Goal: Task Accomplishment & Management: Use online tool/utility

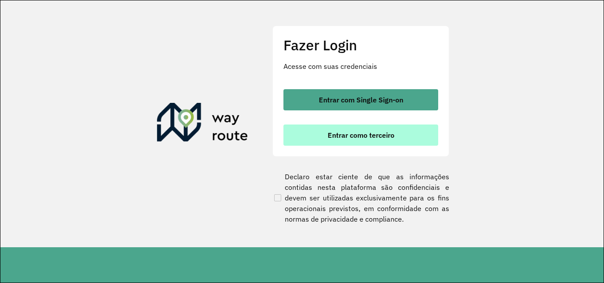
click at [312, 125] on button "Entrar como terceiro" at bounding box center [360, 135] width 155 height 21
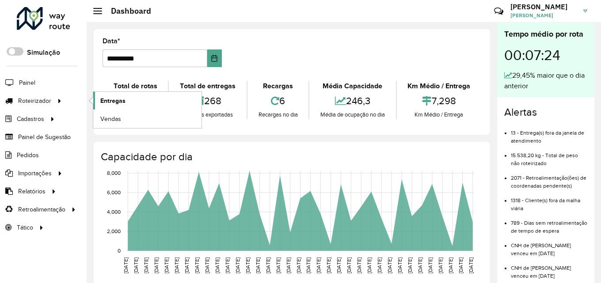
click at [140, 103] on link "Entregas" at bounding box center [147, 101] width 108 height 18
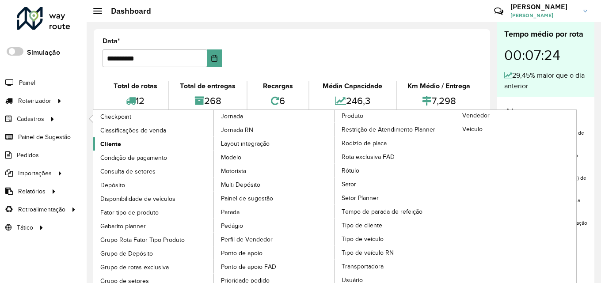
click at [107, 141] on span "Cliente" at bounding box center [110, 144] width 21 height 9
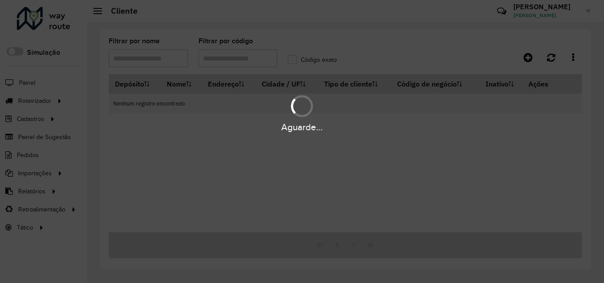
click at [244, 62] on div "Aguarde..." at bounding box center [302, 141] width 604 height 283
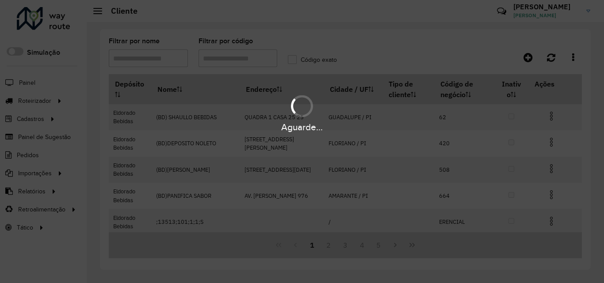
click at [293, 64] on div "Aguarde..." at bounding box center [302, 141] width 604 height 283
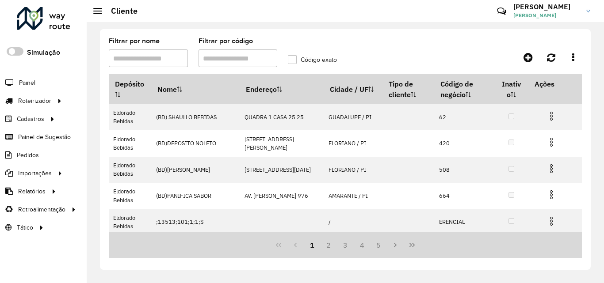
click at [294, 57] on label "Código exato" at bounding box center [312, 59] width 49 height 9
click at [242, 59] on input "Filtrar por código" at bounding box center [237, 58] width 79 height 18
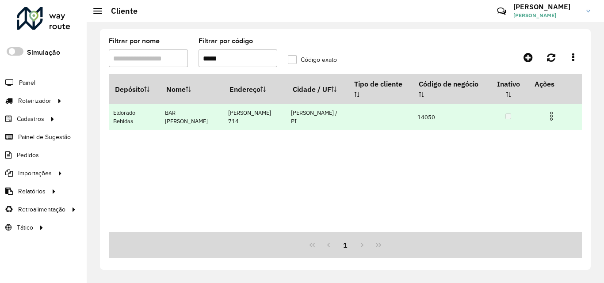
type input "*****"
click at [550, 118] on img at bounding box center [551, 116] width 11 height 11
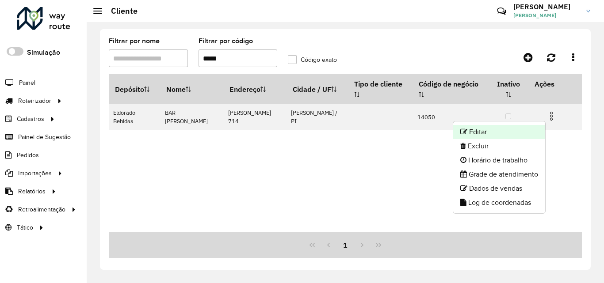
click at [501, 131] on li "Editar" at bounding box center [499, 132] width 92 height 14
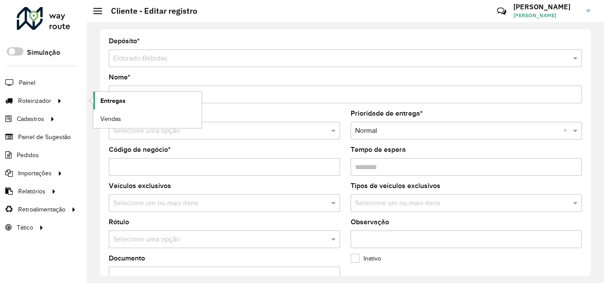
click at [152, 103] on link "Entregas" at bounding box center [147, 101] width 108 height 18
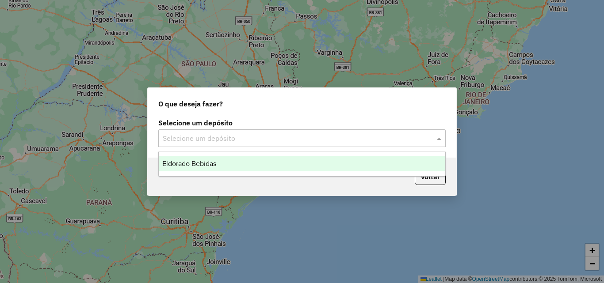
click at [203, 141] on input "text" at bounding box center [293, 138] width 261 height 11
click at [168, 166] on span "Eldorado Bebidas" at bounding box center [189, 164] width 54 height 8
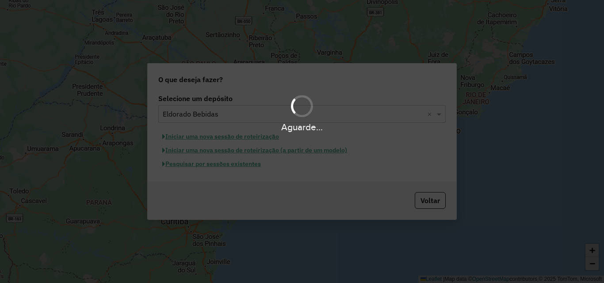
click at [189, 165] on div "Aguarde..." at bounding box center [302, 141] width 604 height 283
click at [191, 166] on div "Aguarde..." at bounding box center [302, 141] width 604 height 283
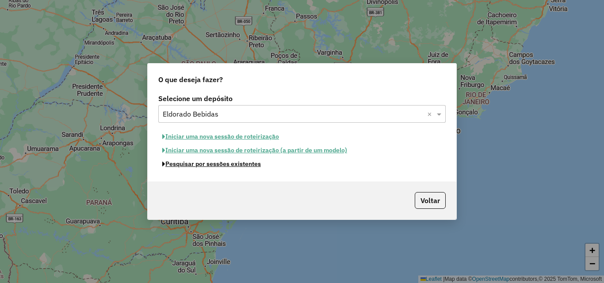
click at [191, 166] on button "Pesquisar por sessões existentes" at bounding box center [211, 164] width 106 height 14
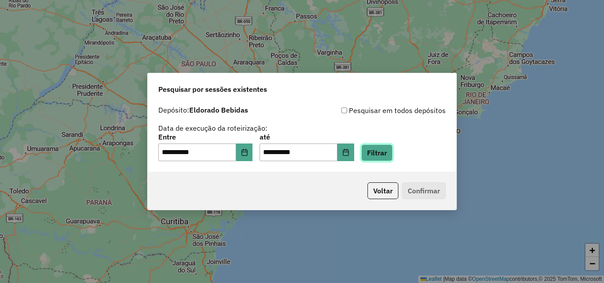
click at [389, 150] on button "Filtrar" at bounding box center [376, 152] width 31 height 17
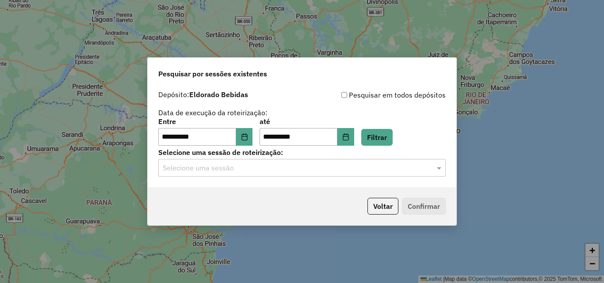
click at [206, 175] on hb-app "**********" at bounding box center [302, 141] width 604 height 283
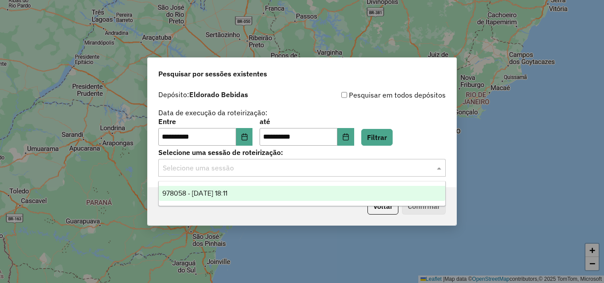
click at [214, 169] on input "text" at bounding box center [293, 168] width 261 height 11
click at [224, 194] on span "978058 - 12/08/2025 18:11" at bounding box center [194, 194] width 65 height 8
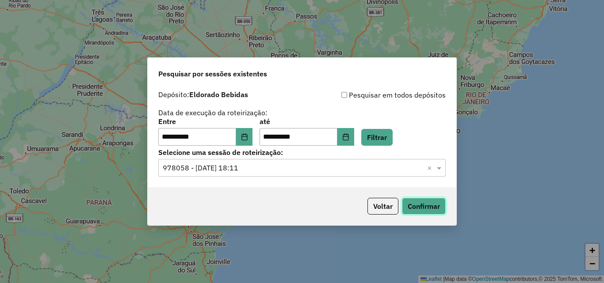
click at [413, 206] on button "Confirmar" at bounding box center [424, 206] width 44 height 17
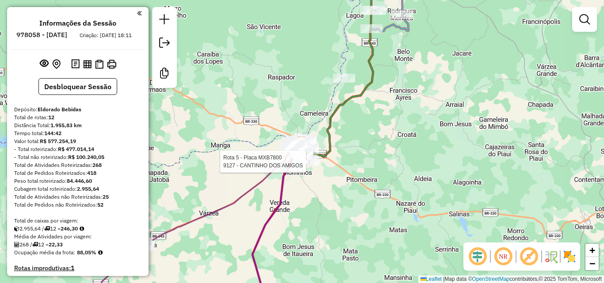
select select "**********"
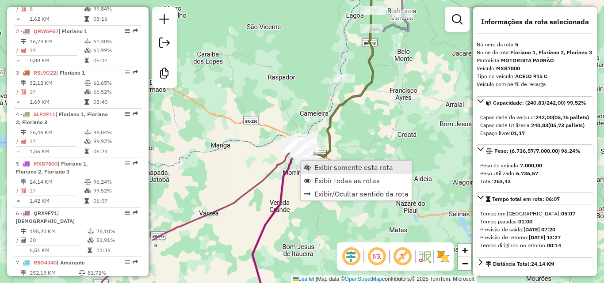
click at [342, 169] on span "Exibir somente esta rota" at bounding box center [353, 167] width 79 height 7
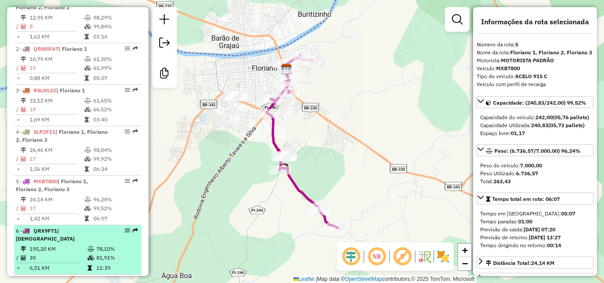
scroll to position [309, 0]
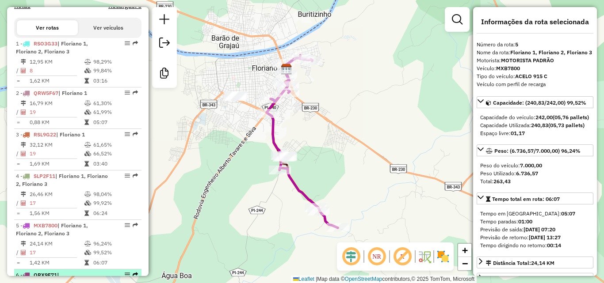
click at [80, 56] on div "1 - RSO3G33 | Floriano 1, Floriano 2, Floriano 3" at bounding box center [63, 48] width 94 height 16
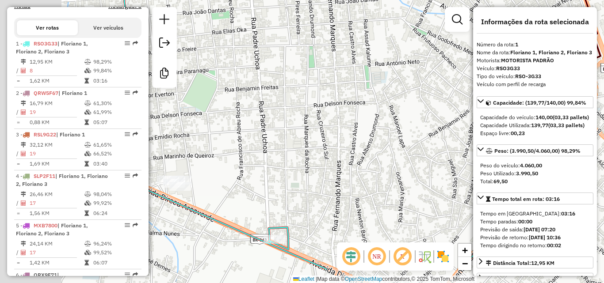
drag, startPoint x: 299, startPoint y: 146, endPoint x: 440, endPoint y: 103, distance: 146.9
click at [439, 103] on div "Janela de atendimento Grade de atendimento Capacidade Transportadoras Veículos …" at bounding box center [302, 141] width 604 height 283
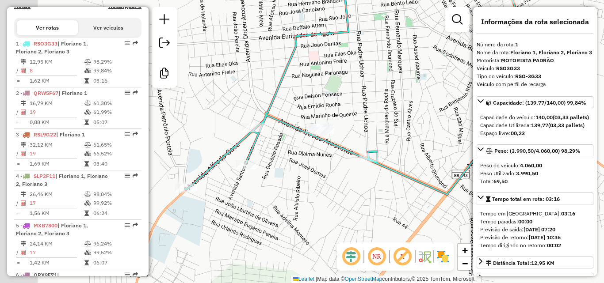
drag, startPoint x: 270, startPoint y: 133, endPoint x: 342, endPoint y: 106, distance: 76.6
click at [342, 106] on div "Janela de atendimento Grade de atendimento Capacidade Transportadoras Veículos …" at bounding box center [302, 141] width 604 height 283
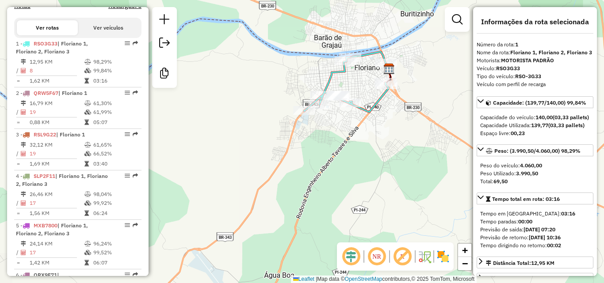
drag, startPoint x: 369, startPoint y: 89, endPoint x: 323, endPoint y: 122, distance: 57.3
click at [333, 119] on div "Janela de atendimento Grade de atendimento Capacidade Transportadoras Veículos …" at bounding box center [302, 141] width 604 height 283
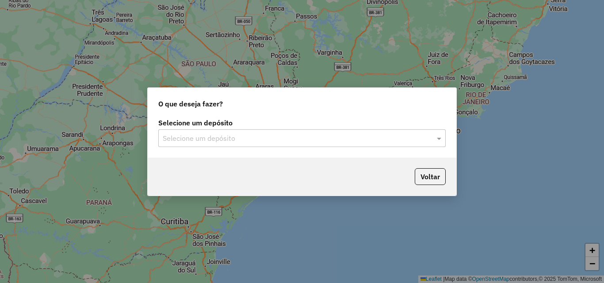
click at [300, 133] on input "text" at bounding box center [293, 138] width 261 height 11
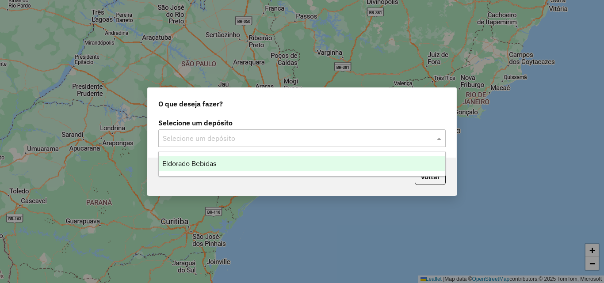
click at [185, 159] on div "Eldorado Bebidas" at bounding box center [302, 163] width 286 height 15
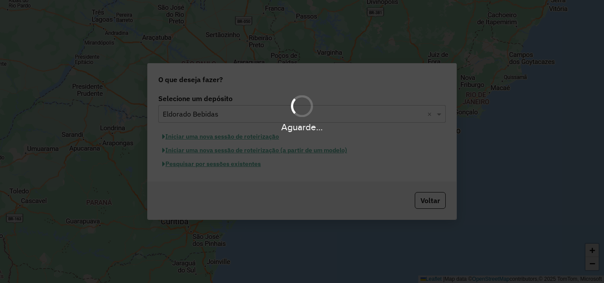
click at [202, 135] on div "Aguarde..." at bounding box center [302, 141] width 604 height 283
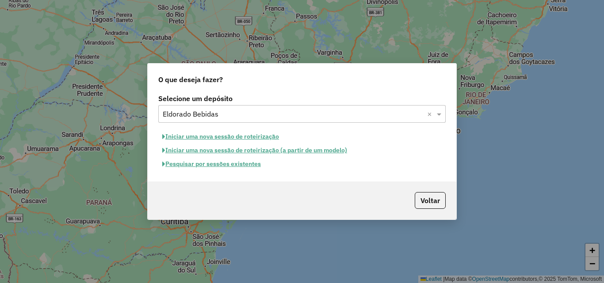
click at [205, 137] on button "Iniciar uma nova sessão de roteirização" at bounding box center [220, 137] width 125 height 14
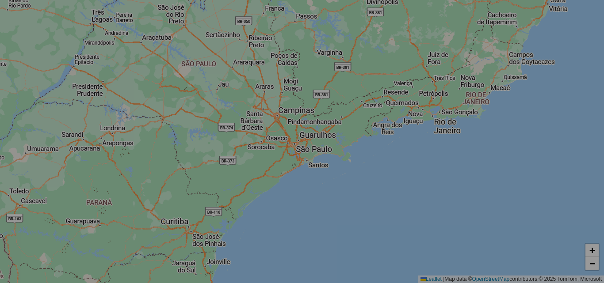
select select "*"
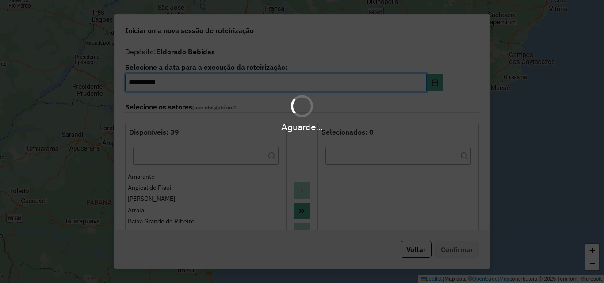
click at [417, 247] on hb-app "**********" at bounding box center [302, 141] width 604 height 283
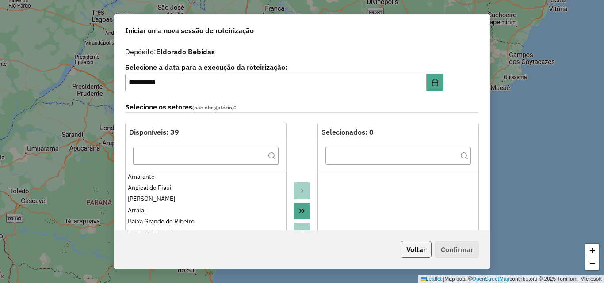
click at [415, 249] on button "Voltar" at bounding box center [415, 249] width 31 height 17
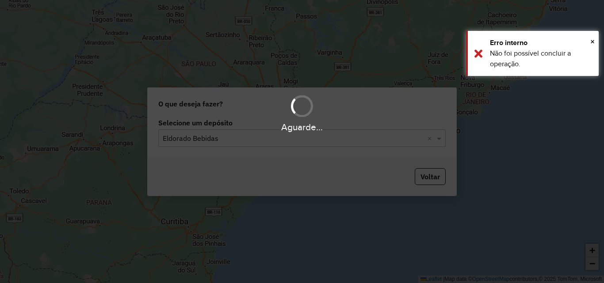
click at [249, 142] on input "text" at bounding box center [293, 138] width 261 height 11
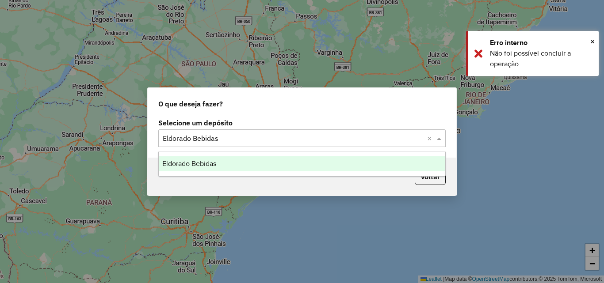
click at [224, 157] on div "Eldorado Bebidas" at bounding box center [302, 163] width 286 height 15
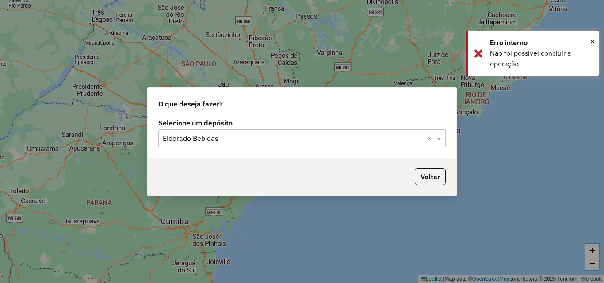
click at [361, 133] on input "text" at bounding box center [293, 138] width 261 height 11
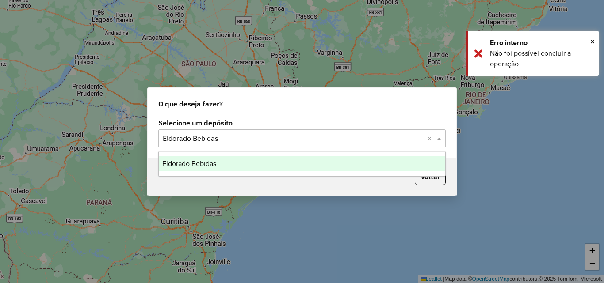
click at [219, 165] on div "Eldorado Bebidas" at bounding box center [302, 163] width 286 height 15
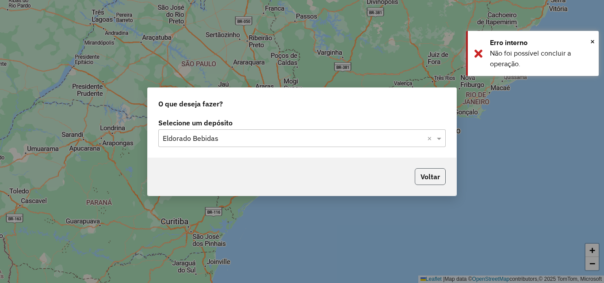
click at [435, 168] on button "Voltar" at bounding box center [429, 176] width 31 height 17
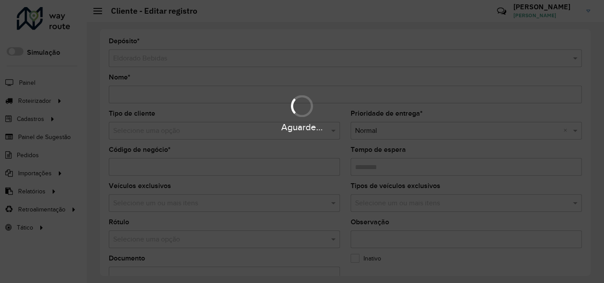
type input "**********"
type input "*****"
type input "********"
type input "**********"
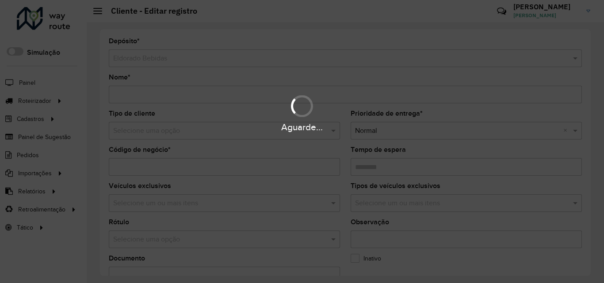
type input "**********"
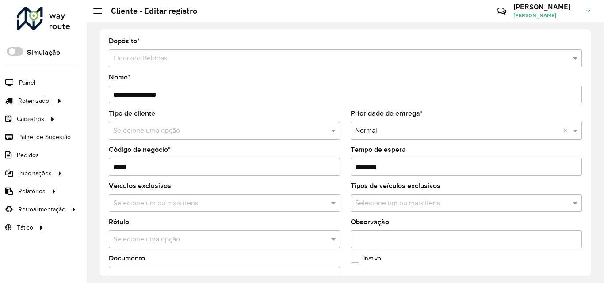
click at [0, 0] on div "Aguarde..." at bounding box center [0, 0] width 0 height 0
click at [61, 99] on icon at bounding box center [60, 100] width 8 height 13
click at [129, 103] on link "Entregas" at bounding box center [147, 101] width 108 height 18
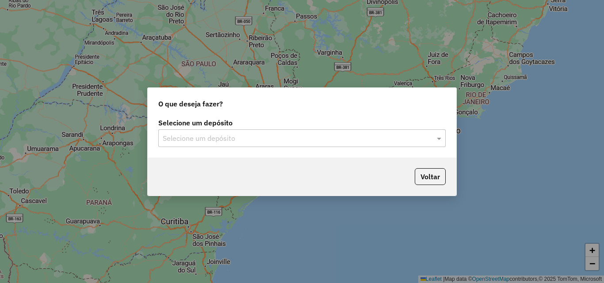
click at [223, 134] on input "text" at bounding box center [293, 138] width 261 height 11
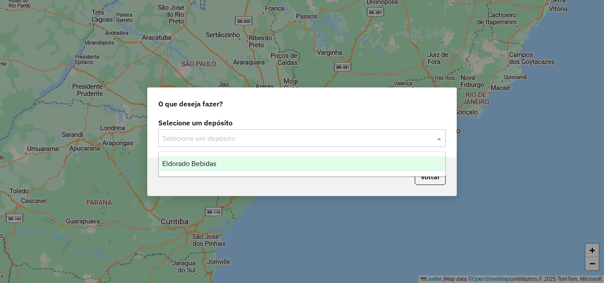
click at [208, 165] on span "Eldorado Bebidas" at bounding box center [189, 164] width 54 height 8
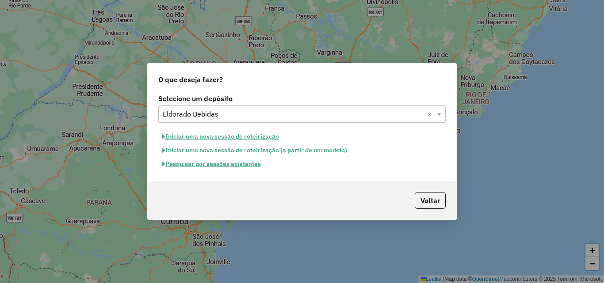
click at [194, 164] on button "Pesquisar por sessões existentes" at bounding box center [211, 164] width 106 height 14
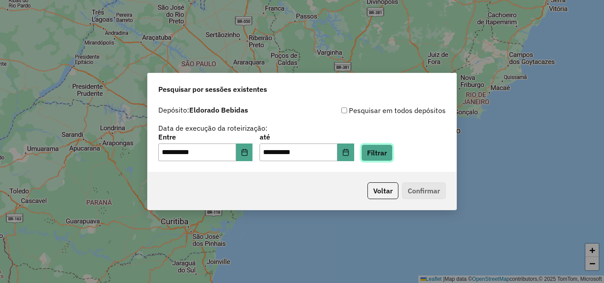
click at [381, 153] on button "Filtrar" at bounding box center [376, 152] width 31 height 17
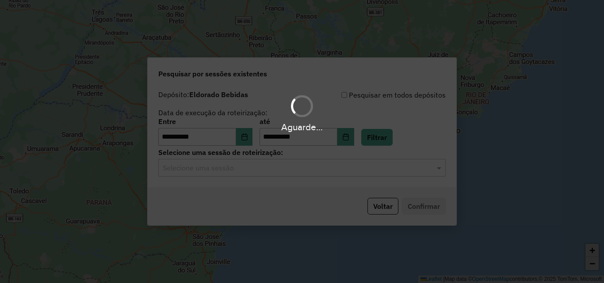
click at [181, 167] on div "Aguarde..." at bounding box center [302, 141] width 604 height 283
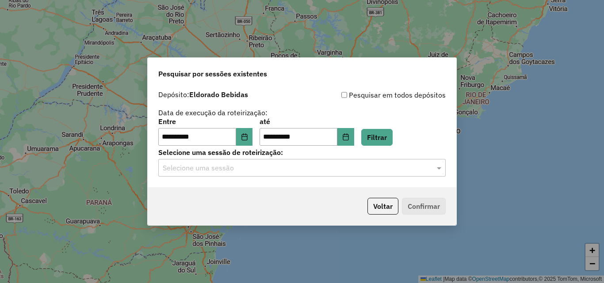
click at [184, 168] on input "text" at bounding box center [293, 168] width 261 height 11
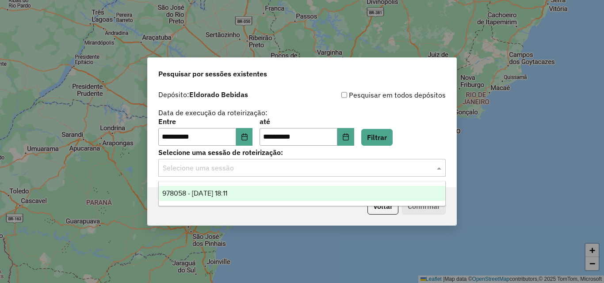
click at [190, 186] on div "978058 - 12/08/2025 18:11" at bounding box center [302, 193] width 286 height 15
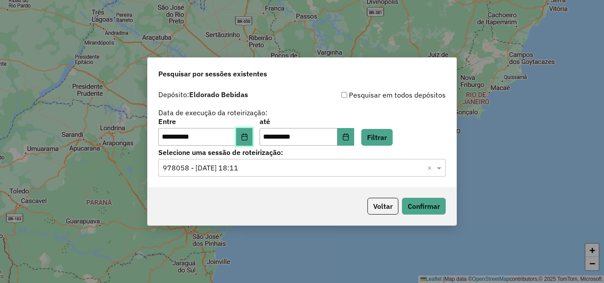
click at [248, 136] on icon "Choose Date" at bounding box center [244, 136] width 7 height 7
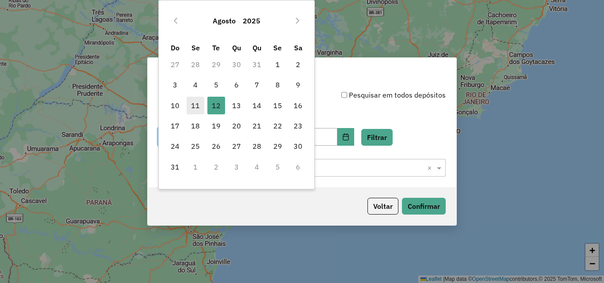
click at [196, 108] on span "11" at bounding box center [195, 106] width 18 height 18
type input "**********"
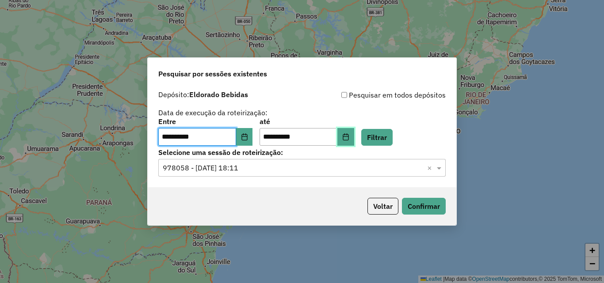
click at [354, 130] on button "Choose Date" at bounding box center [345, 137] width 17 height 18
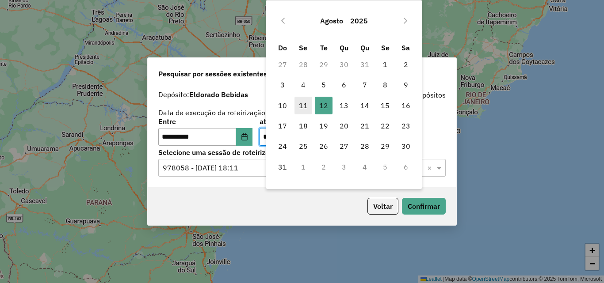
click at [301, 106] on span "11" at bounding box center [303, 106] width 18 height 18
type input "**********"
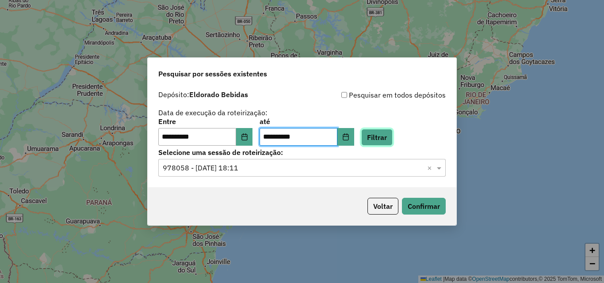
click at [380, 133] on button "Filtrar" at bounding box center [376, 137] width 31 height 17
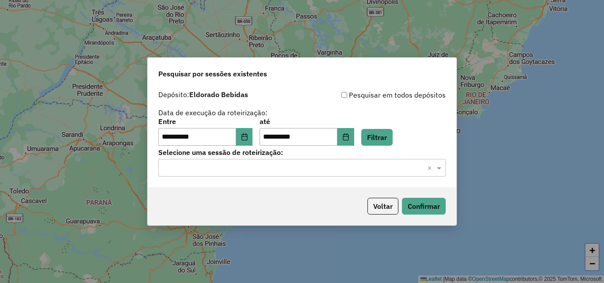
click at [224, 177] on div "**********" at bounding box center [302, 136] width 308 height 101
click at [225, 174] on div "Selecione uma sessão × ×" at bounding box center [301, 168] width 287 height 18
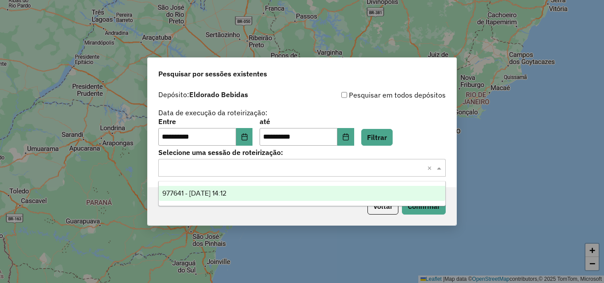
click at [216, 190] on span "977641 - 11/08/2025 14:12" at bounding box center [194, 194] width 64 height 8
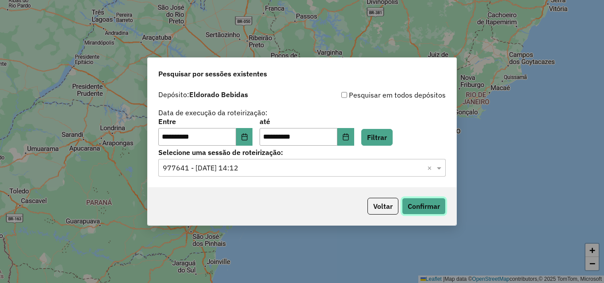
click at [414, 209] on button "Confirmar" at bounding box center [424, 206] width 44 height 17
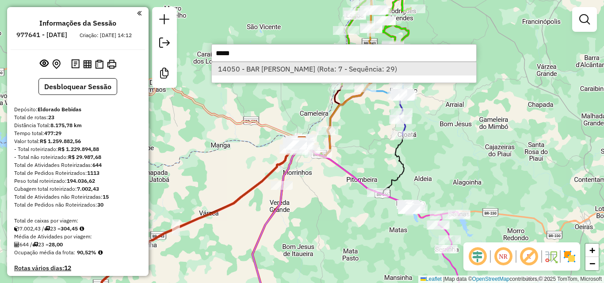
type input "*****"
click at [281, 70] on li "14050 - BAR [PERSON_NAME] (Rota: 7 - Sequência: 29)" at bounding box center [344, 68] width 264 height 13
select select "**********"
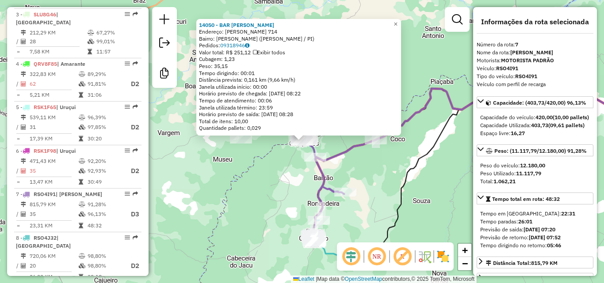
scroll to position [608, 0]
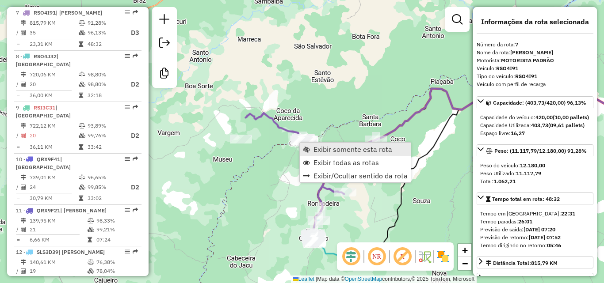
click at [327, 148] on span "Exibir somente esta rota" at bounding box center [352, 149] width 79 height 7
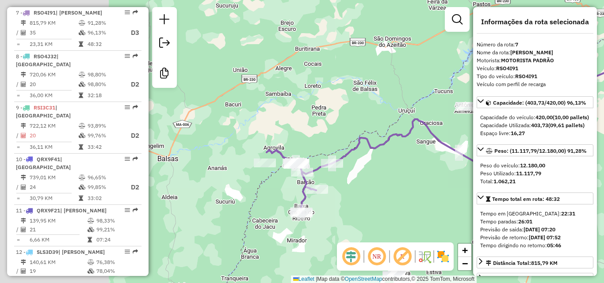
drag, startPoint x: 220, startPoint y: 157, endPoint x: 384, endPoint y: 134, distance: 165.5
click at [385, 137] on icon at bounding box center [494, 102] width 324 height 135
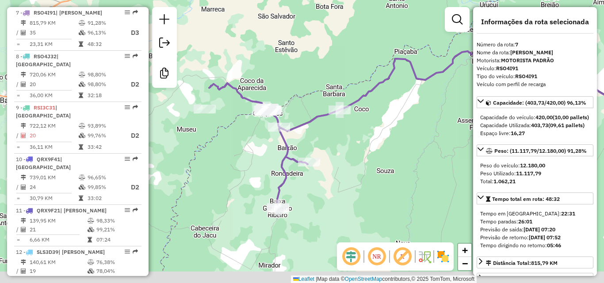
drag, startPoint x: 251, startPoint y: 207, endPoint x: 248, endPoint y: 111, distance: 95.9
click at [248, 112] on div "Janela de atendimento Grade de atendimento Capacidade Transportadoras Veículos …" at bounding box center [302, 141] width 604 height 283
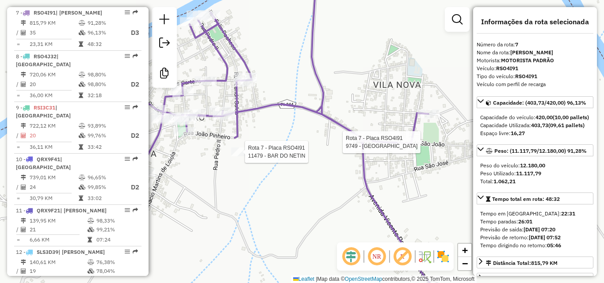
click at [313, 205] on div "Rota 7 - Placa RSO4I91 11479 - BAR DO NETIN Rota 7 - Placa RSO4I91 9749 - Casa …" at bounding box center [302, 141] width 604 height 283
